Goal: Task Accomplishment & Management: Use online tool/utility

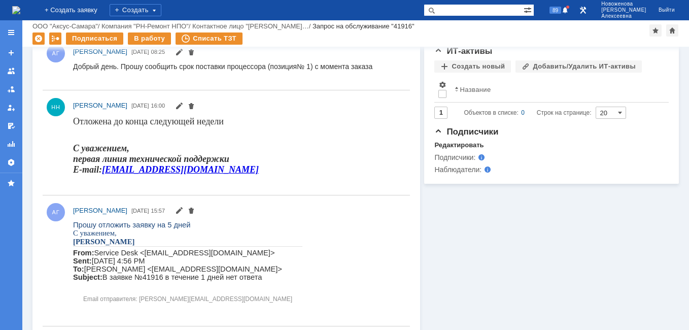
scroll to position [558, 0]
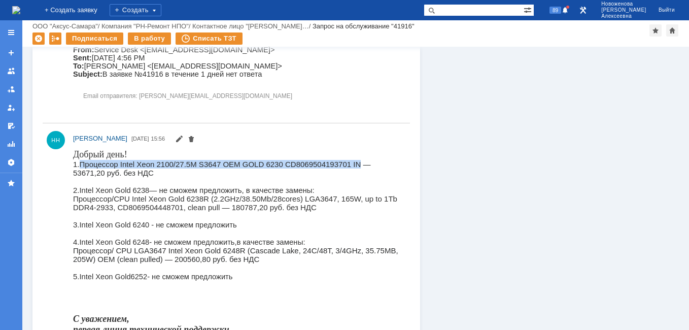
drag, startPoint x: 360, startPoint y: 163, endPoint x: 81, endPoint y: 167, distance: 279.4
click at [81, 167] on div "1.Процессор Intel Xeon 2100/27.5M S3647 OEM GOLD 6230 CD8069504193701 IN — 5367…" at bounding box center [237, 168] width 328 height 17
copy div "Процессор Intel Xeon 2100/27.5M S3647 OEM GOLD 6230 CD8069504193701 IN"
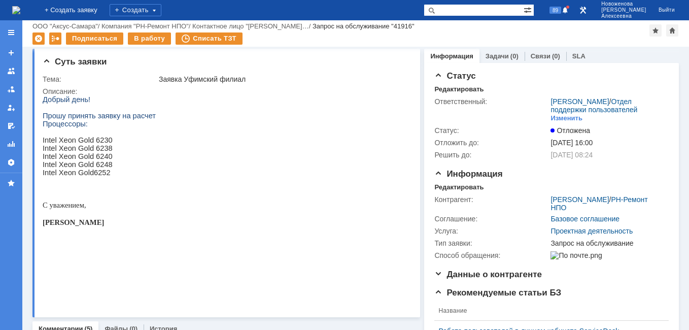
scroll to position [0, 0]
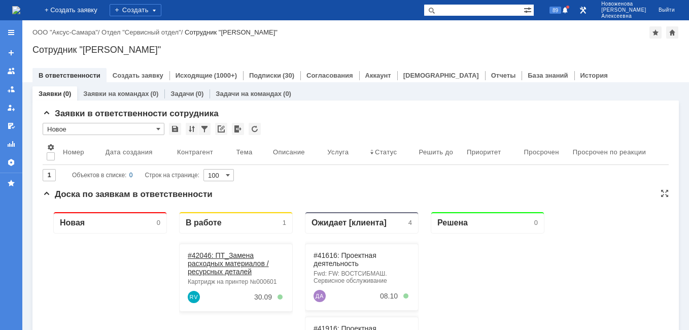
click at [230, 261] on link "#42046: ПТ_Замена расходных материалов / ресурсных деталей" at bounding box center [228, 263] width 81 height 24
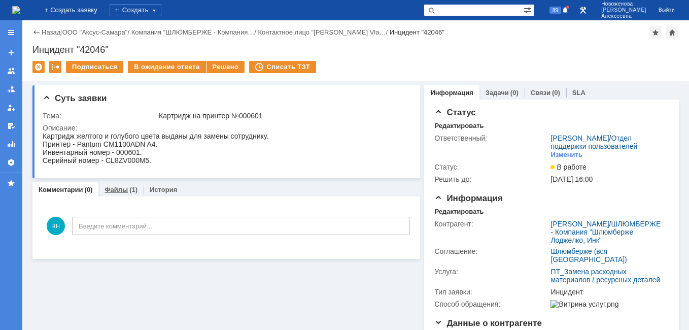
click at [122, 187] on link "Файлы" at bounding box center [115, 190] width 23 height 8
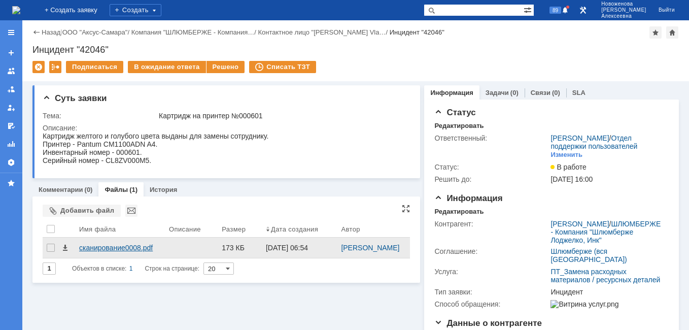
click at [108, 247] on div "сканирование0008.pdf" at bounding box center [120, 247] width 82 height 8
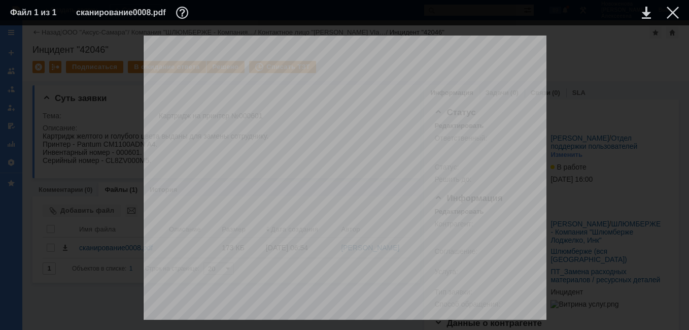
scroll to position [152, 0]
click at [674, 10] on div at bounding box center [672, 13] width 12 height 12
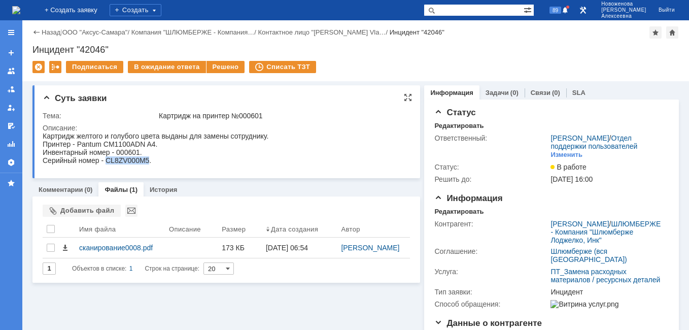
drag, startPoint x: 105, startPoint y: 161, endPoint x: 148, endPoint y: 161, distance: 42.1
click at [148, 161] on div "Серийный номер - CL8ZV000M5." at bounding box center [156, 160] width 226 height 8
drag, startPoint x: 148, startPoint y: 161, endPoint x: 124, endPoint y: 164, distance: 24.0
copy div "CL8ZV000M5"
drag, startPoint x: 105, startPoint y: 48, endPoint x: 82, endPoint y: 47, distance: 23.9
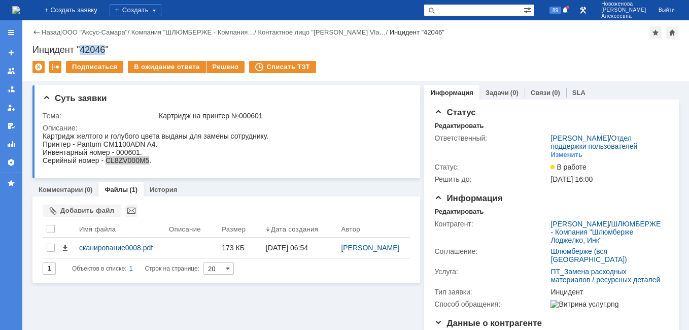
click at [82, 47] on div "Инцидент "42046"" at bounding box center [355, 50] width 646 height 10
copy div "42046"
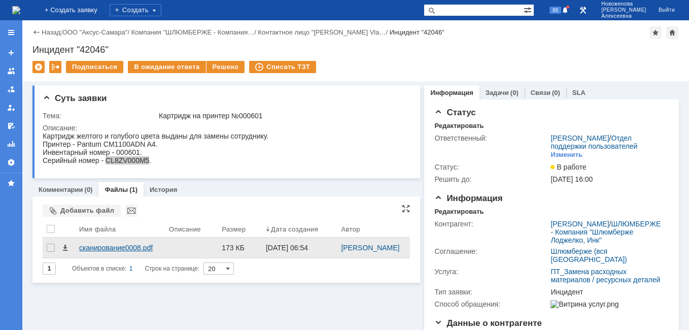
click at [110, 242] on div "сканирование0008.pdf" at bounding box center [120, 247] width 90 height 20
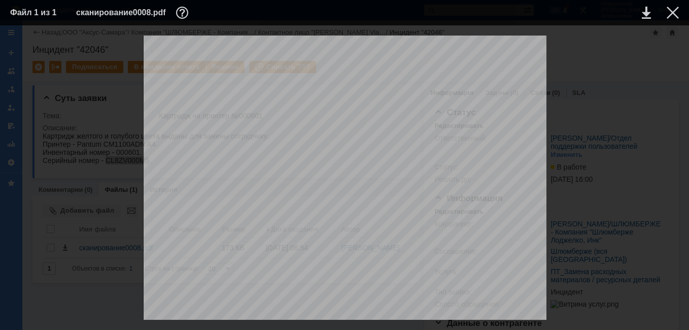
scroll to position [84, 0]
click at [673, 10] on div at bounding box center [672, 13] width 12 height 12
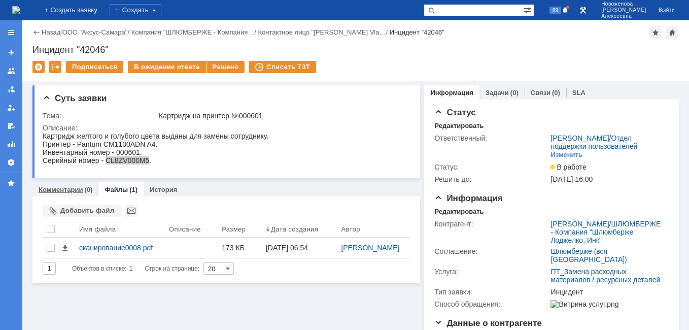
click at [58, 191] on link "Комментарии" at bounding box center [61, 190] width 45 height 8
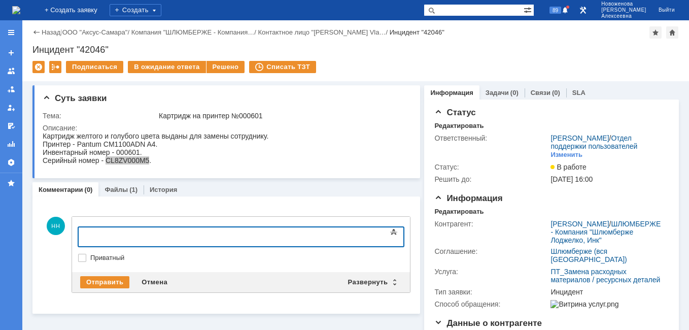
scroll to position [101, 0]
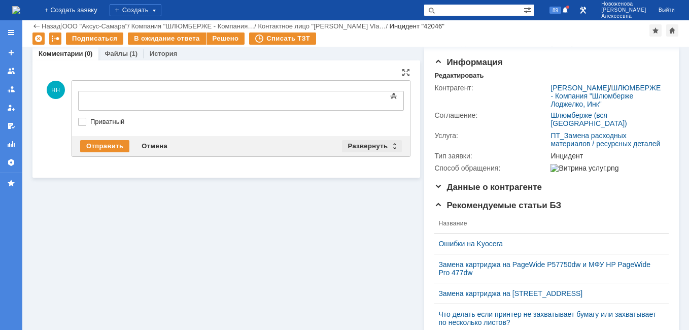
click at [392, 145] on div "Развернуть" at bounding box center [372, 146] width 60 height 12
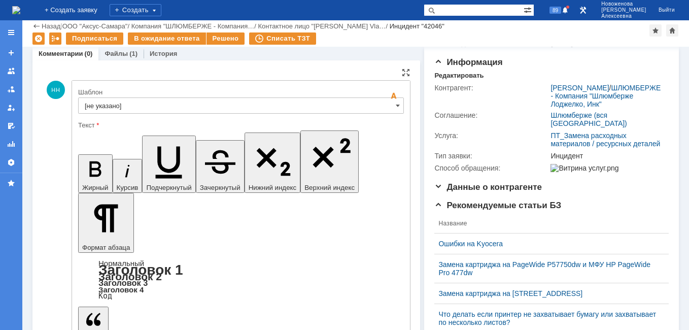
scroll to position [0, 0]
click at [381, 108] on input "[не указано]" at bounding box center [240, 105] width 325 height 16
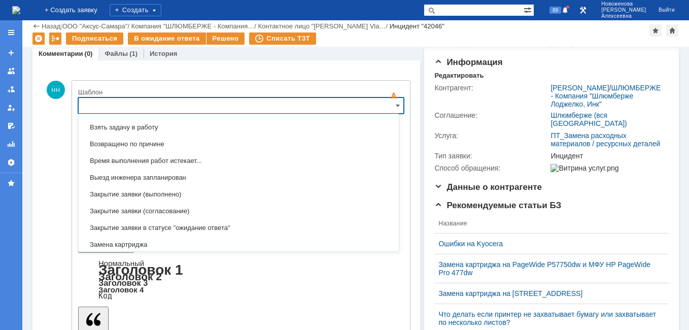
scroll to position [500, 0]
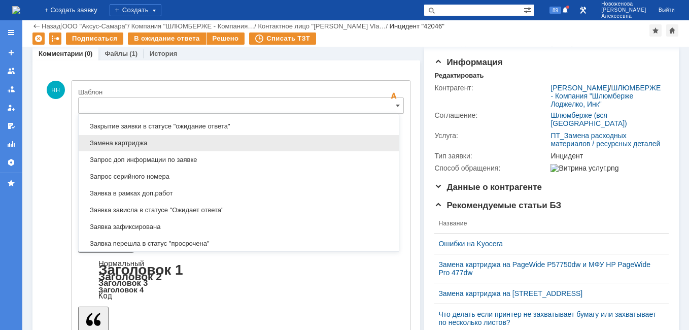
click at [125, 142] on span "Замена картриджа" at bounding box center [239, 143] width 308 height 8
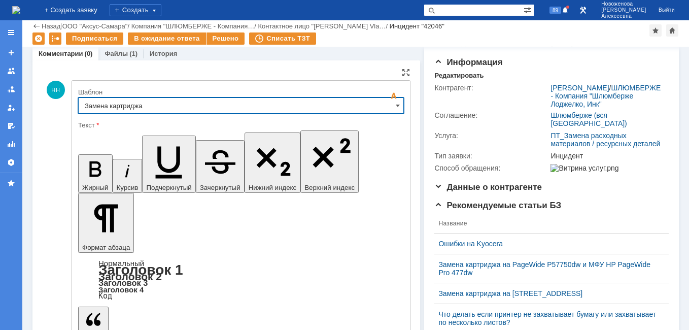
type input "Замена картриджа"
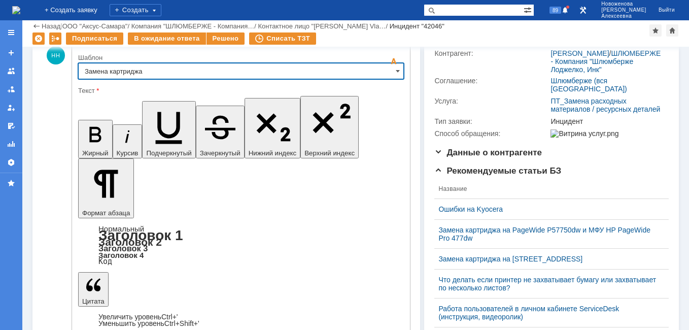
scroll to position [152, 0]
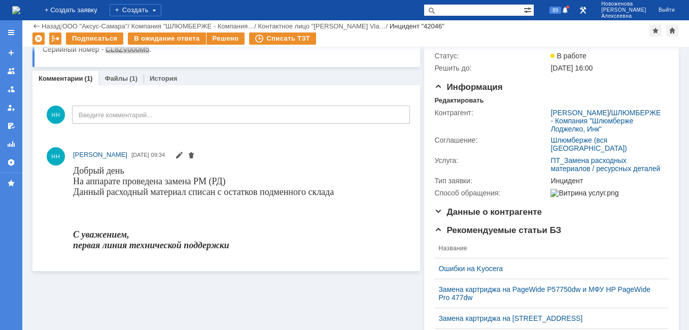
scroll to position [0, 0]
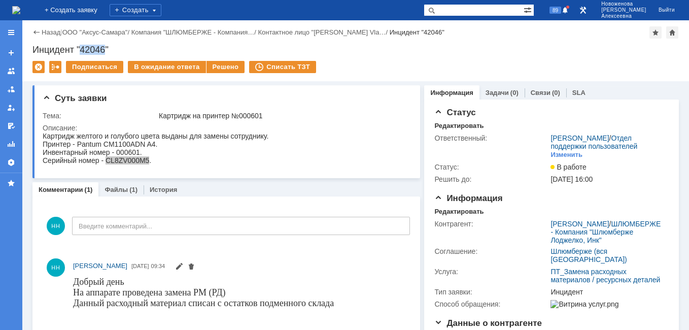
drag, startPoint x: 105, startPoint y: 47, endPoint x: 80, endPoint y: 48, distance: 25.4
click at [80, 48] on div "Инцидент "42046"" at bounding box center [355, 50] width 646 height 10
copy div "42046"
click at [225, 61] on div "Решено" at bounding box center [225, 67] width 39 height 12
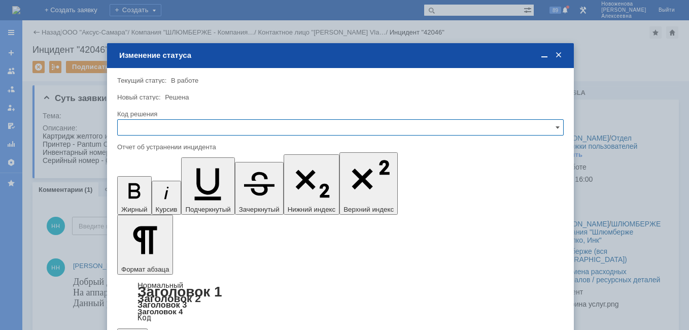
click at [552, 128] on input "text" at bounding box center [340, 127] width 446 height 16
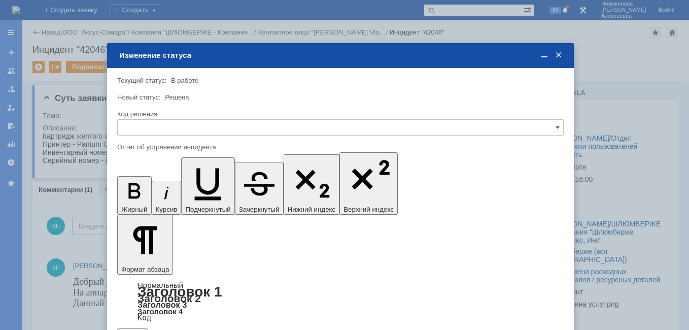
click at [142, 198] on span "Решено" at bounding box center [340, 196] width 433 height 8
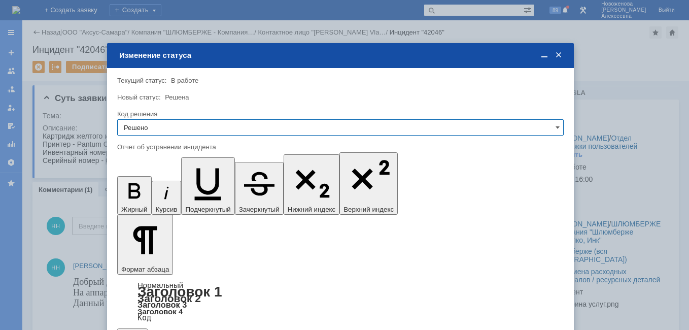
type input "Решено"
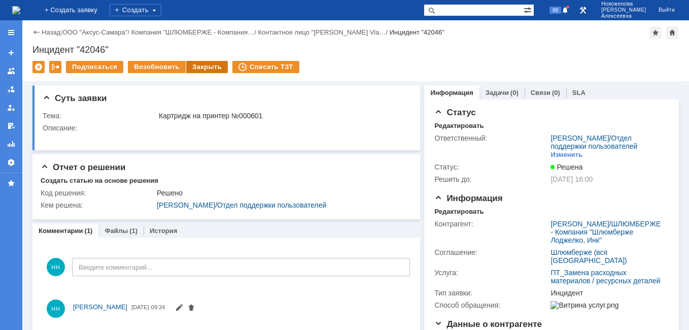
click at [199, 68] on div "Закрыть" at bounding box center [207, 67] width 42 height 12
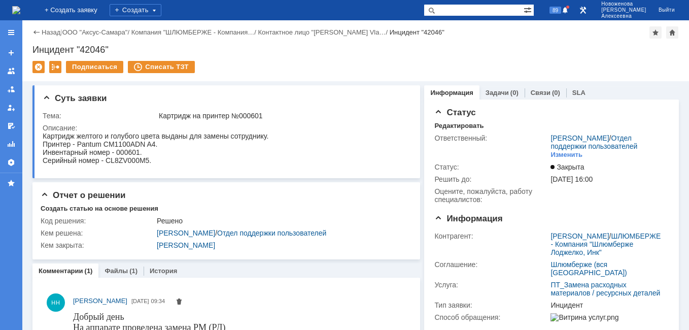
click at [20, 7] on img at bounding box center [16, 10] width 8 height 8
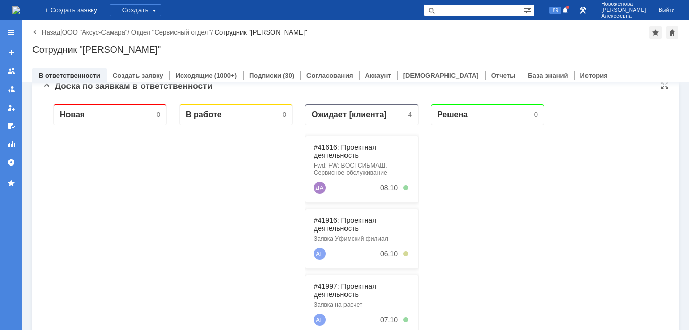
scroll to position [203, 0]
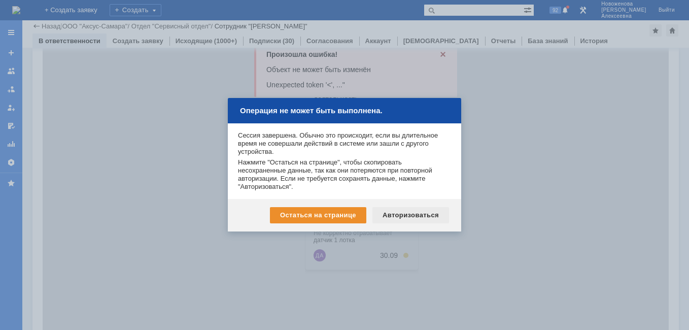
click at [423, 211] on div "Авторизоваться" at bounding box center [410, 215] width 77 height 16
